Goal: Task Accomplishment & Management: Complete application form

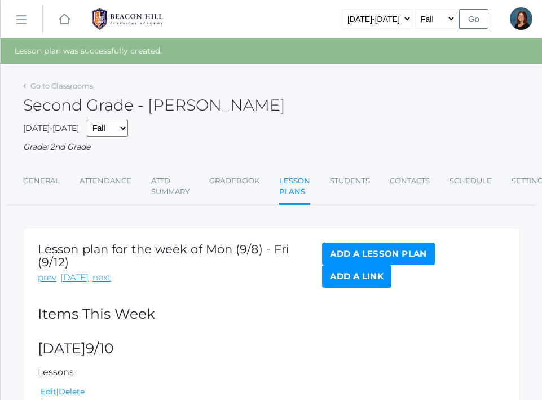
scroll to position [92, 0]
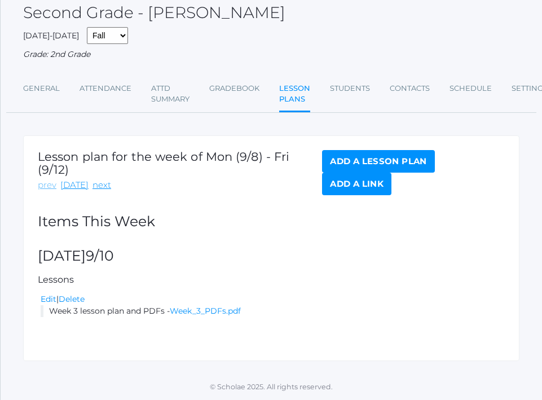
click at [43, 185] on link "prev" at bounding box center [47, 185] width 19 height 13
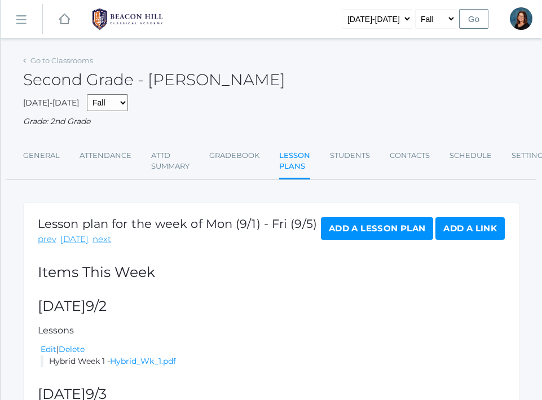
scroll to position [117, 0]
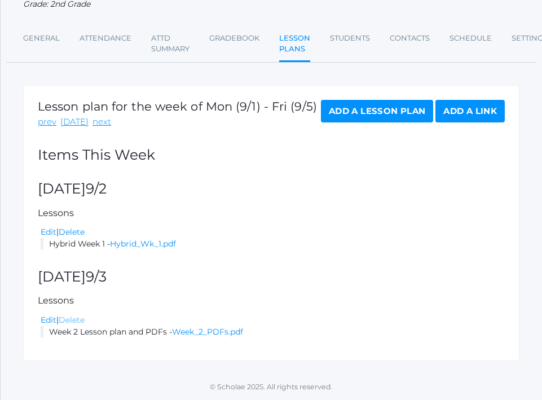
click at [82, 323] on link "Delete" at bounding box center [72, 320] width 26 height 10
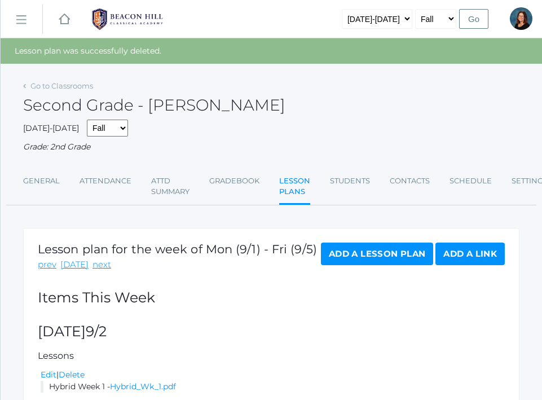
click at [355, 254] on link "Add a Lesson Plan" at bounding box center [377, 253] width 112 height 23
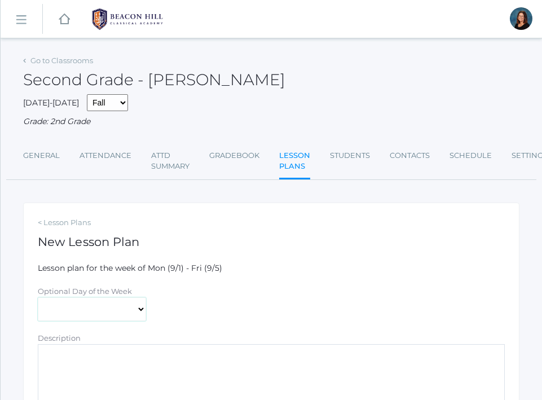
click at [121, 308] on select "[DATE] [DATE] [DATE] [DATE] [DATE]" at bounding box center [92, 309] width 108 height 24
select select "2025-09-03"
click at [38, 297] on select "[DATE] [DATE] [DATE] [DATE] [DATE]" at bounding box center [92, 309] width 108 height 24
click at [116, 359] on textarea "Description" at bounding box center [271, 378] width 467 height 68
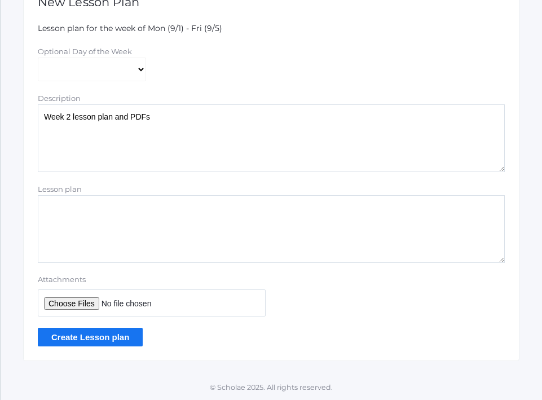
type textarea "Week 2 lesson plan and PDFs"
click at [66, 304] on input "Attachments" at bounding box center [152, 302] width 228 height 27
type input "C:\fakepath\Week 2 PDFs.pdf"
click at [126, 337] on input "Create Lesson plan" at bounding box center [90, 337] width 105 height 19
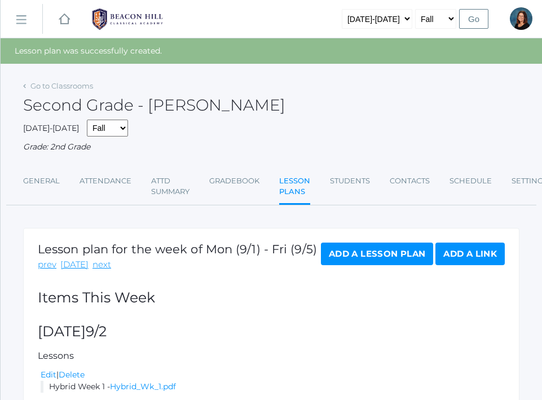
scroll to position [143, 0]
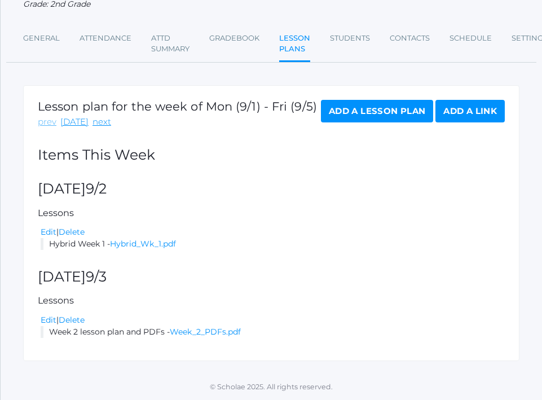
click at [41, 120] on link "prev" at bounding box center [47, 122] width 19 height 13
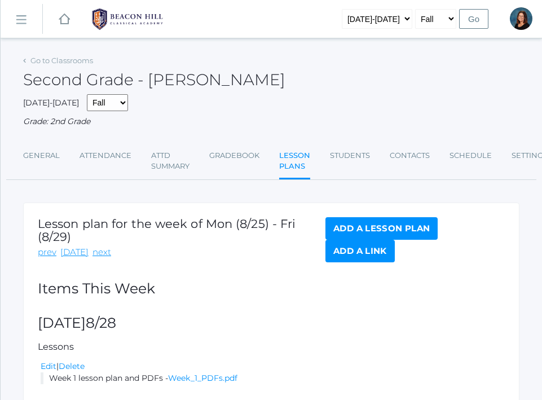
scroll to position [67, 0]
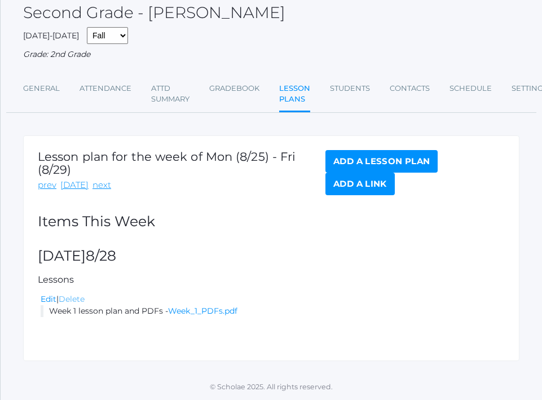
click at [79, 298] on link "Delete" at bounding box center [72, 299] width 26 height 10
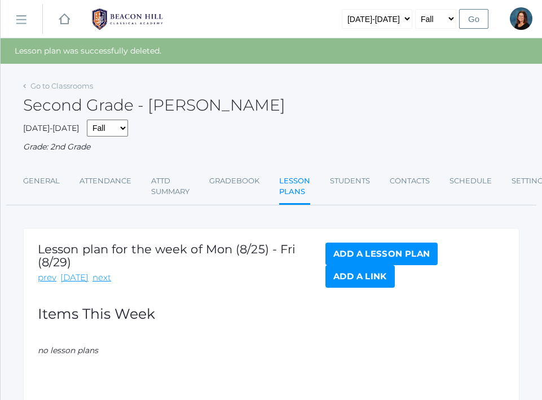
click at [357, 246] on link "Add a Lesson Plan" at bounding box center [381, 253] width 112 height 23
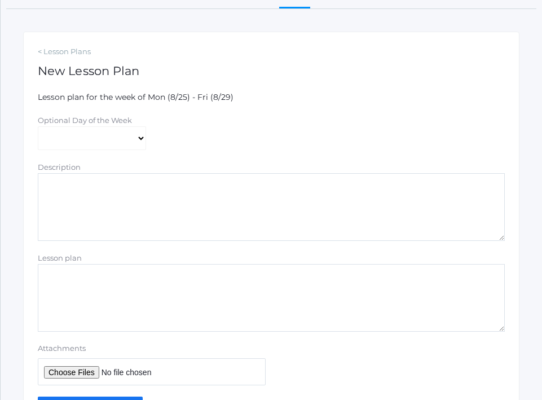
scroll to position [178, 0]
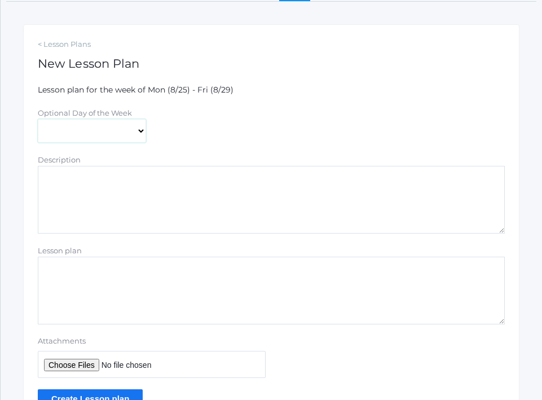
click at [101, 131] on select "Monday Tuesday Wednesday Thursday Friday" at bounding box center [92, 131] width 108 height 24
select select "2025-08-27"
click at [38, 119] on select "Monday Tuesday Wednesday Thursday Friday" at bounding box center [92, 131] width 108 height 24
click at [100, 201] on textarea "Description" at bounding box center [271, 200] width 467 height 68
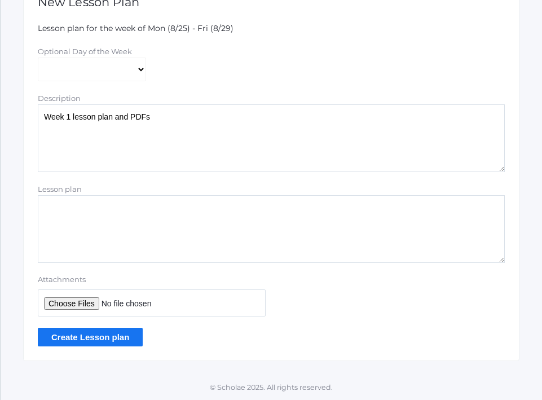
type textarea "Week 1 lesson plan and PDFs"
click at [60, 306] on input "Attachments" at bounding box center [152, 302] width 228 height 27
type input "C:\fakepath\Week 1 PDFs.pdf"
click at [126, 333] on input "Create Lesson plan" at bounding box center [90, 337] width 105 height 19
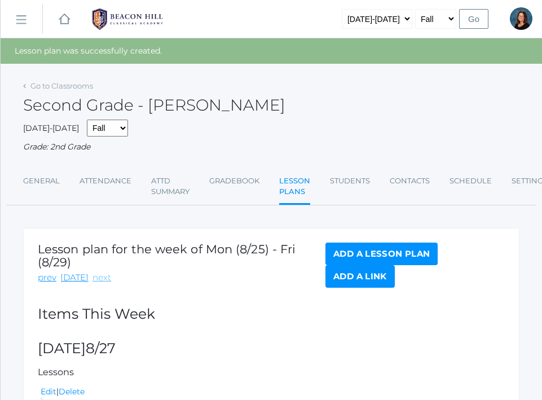
click at [96, 279] on link "next" at bounding box center [101, 277] width 19 height 13
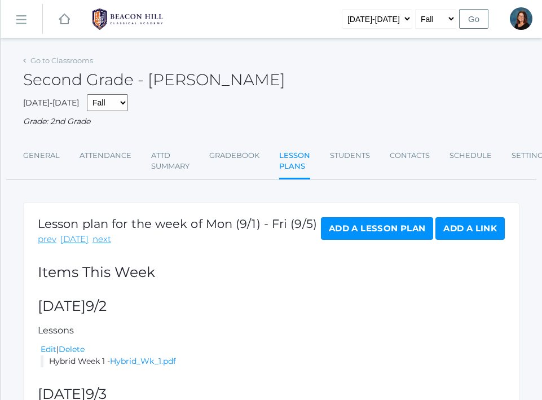
scroll to position [117, 0]
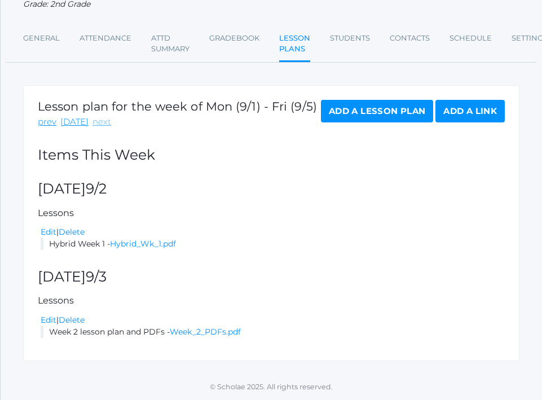
click at [94, 122] on link "next" at bounding box center [101, 122] width 19 height 13
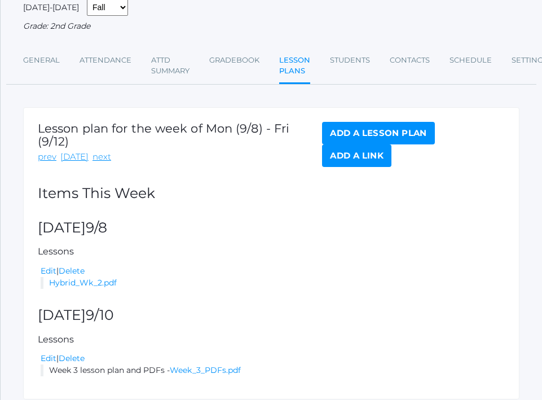
scroll to position [134, 0]
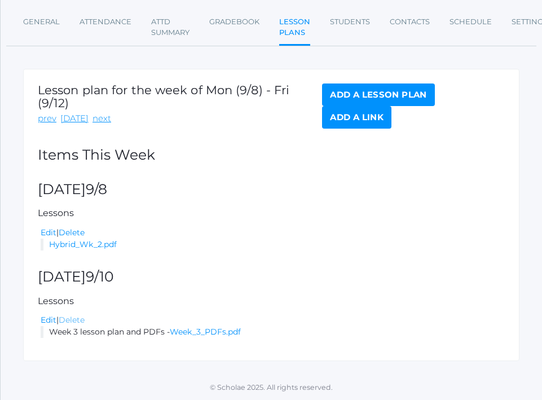
click at [71, 318] on link "Delete" at bounding box center [72, 320] width 26 height 10
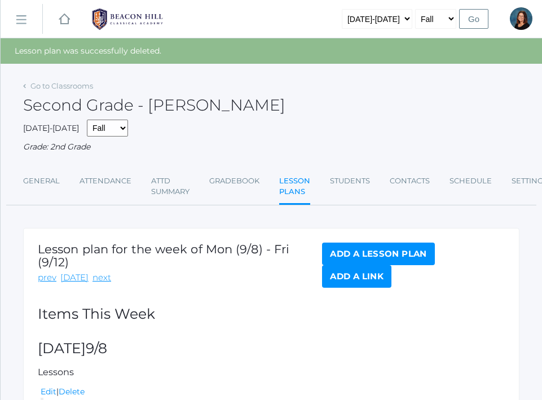
click at [358, 258] on link "Add a Lesson Plan" at bounding box center [378, 253] width 112 height 23
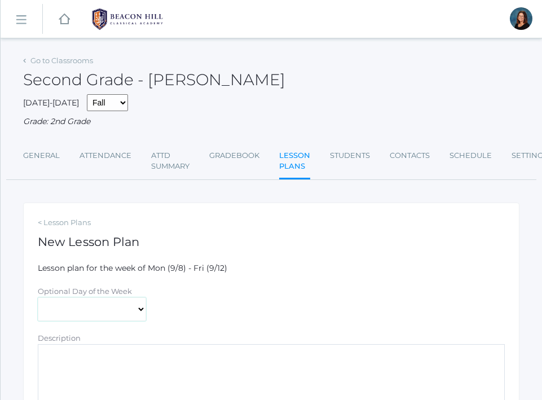
click at [128, 311] on select "Monday Tuesday Wednesday Thursday Friday" at bounding box center [92, 309] width 108 height 24
select select "2025-09-10"
click at [38, 297] on select "Monday Tuesday Wednesday Thursday Friday" at bounding box center [92, 309] width 108 height 24
click at [126, 353] on textarea "Description" at bounding box center [271, 378] width 467 height 68
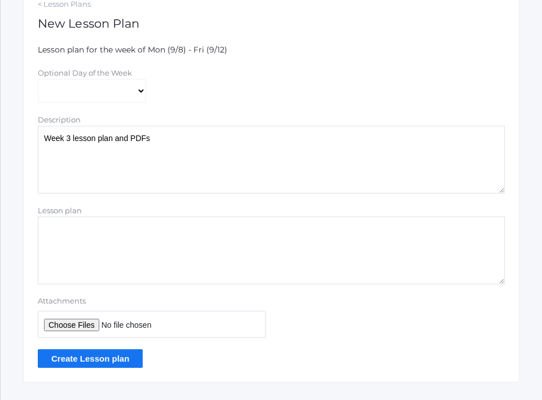
scroll to position [218, 0]
type textarea "Week 3 lesson plan and PDFs"
click at [79, 315] on input "Attachments" at bounding box center [152, 324] width 228 height 27
type input "C:\fakepath\Week 3 PDFs.pdf"
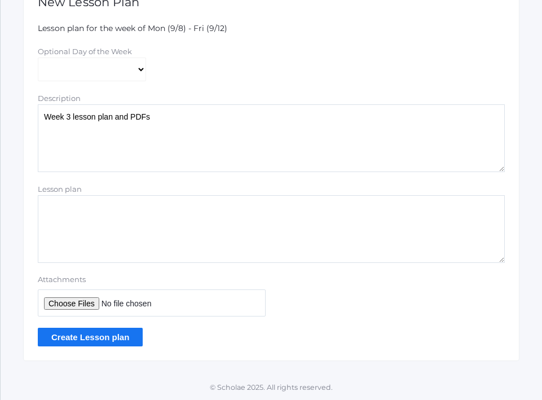
click at [123, 334] on input "Create Lesson plan" at bounding box center [90, 337] width 105 height 19
